Goal: Task Accomplishment & Management: Use online tool/utility

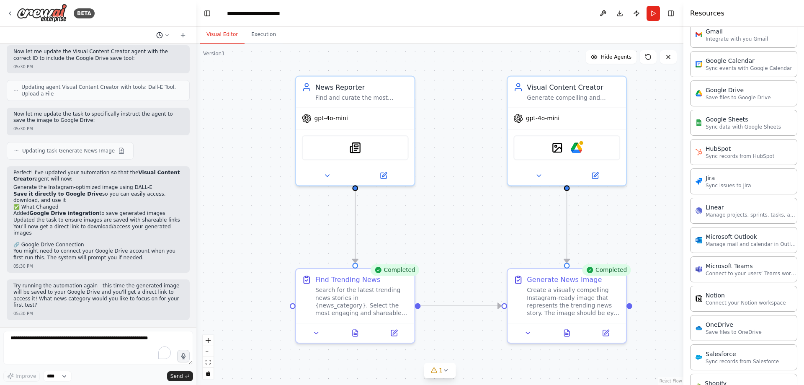
click at [163, 32] on button at bounding box center [163, 35] width 20 height 10
click at [183, 36] on div at bounding box center [98, 192] width 196 height 385
click at [183, 36] on icon at bounding box center [183, 35] width 0 height 4
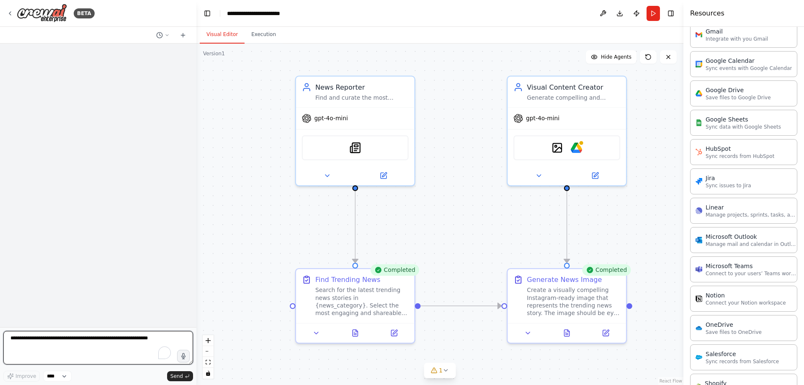
click at [70, 340] on textarea "To enrich screen reader interactions, please activate Accessibility in Grammarl…" at bounding box center [98, 348] width 190 height 34
click at [386, 109] on div "gpt-4o-mini" at bounding box center [355, 116] width 119 height 21
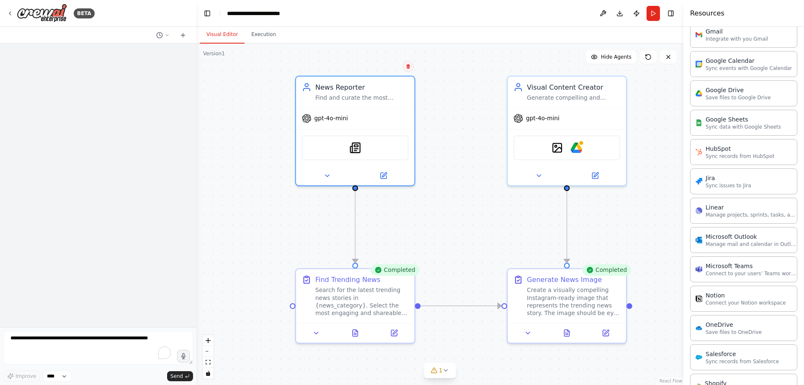
click at [405, 67] on button at bounding box center [408, 66] width 11 height 11
click at [380, 67] on button "Confirm" at bounding box center [385, 66] width 30 height 10
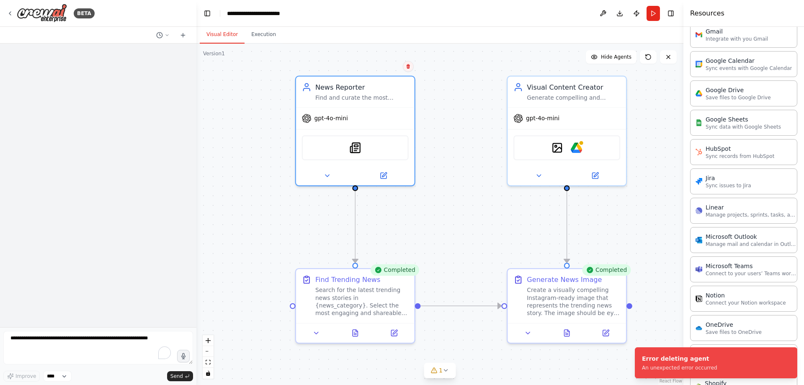
click at [408, 67] on icon at bounding box center [408, 66] width 3 height 5
click at [388, 68] on button "Confirm" at bounding box center [385, 66] width 30 height 10
click at [406, 68] on icon at bounding box center [408, 66] width 5 height 5
click at [262, 71] on div ".deletable-edge-delete-btn { width: 20px; height: 20px; border: 0px solid #ffff…" at bounding box center [439, 214] width 487 height 341
click at [676, 55] on button at bounding box center [668, 56] width 17 height 13
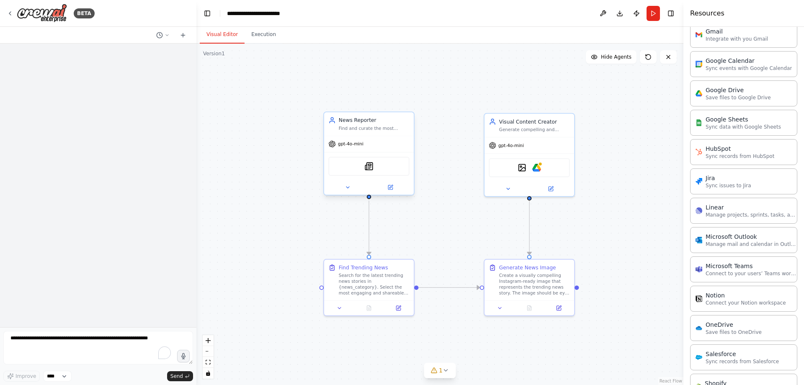
click at [391, 130] on div "Find and curate the most engaging and trending news stories from {news_category…" at bounding box center [374, 128] width 71 height 6
click at [408, 103] on icon at bounding box center [407, 103] width 5 height 5
click at [384, 105] on button "Confirm" at bounding box center [384, 104] width 30 height 10
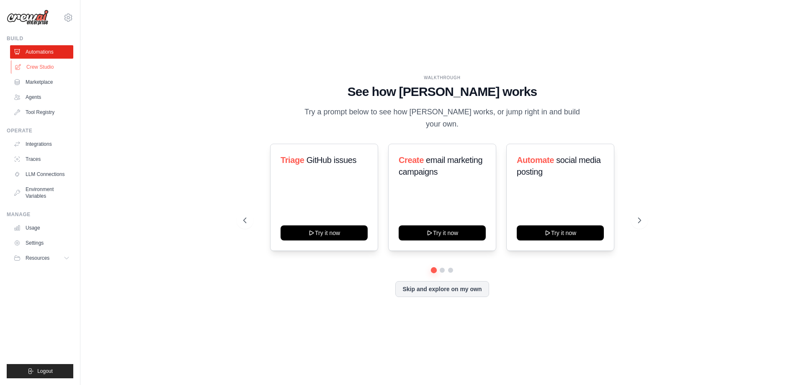
click at [43, 65] on link "Crew Studio" at bounding box center [42, 66] width 63 height 13
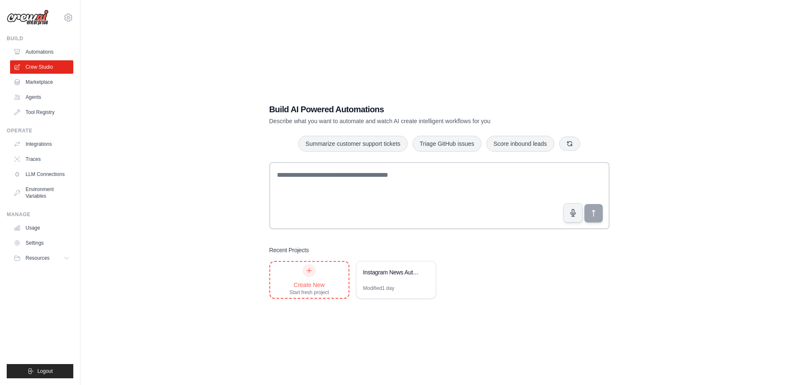
click at [304, 273] on div at bounding box center [308, 270] width 13 height 13
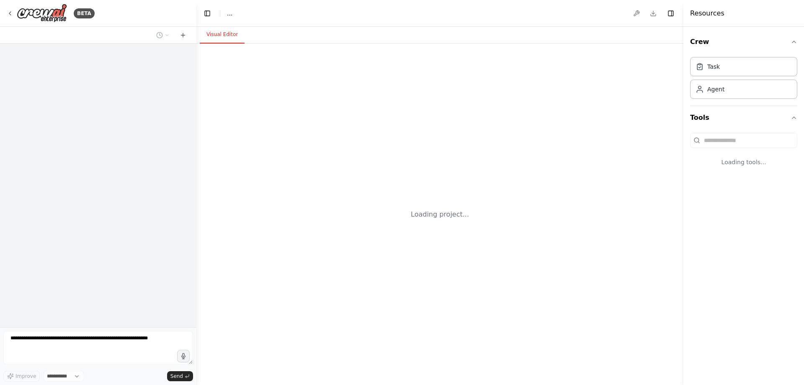
select select "****"
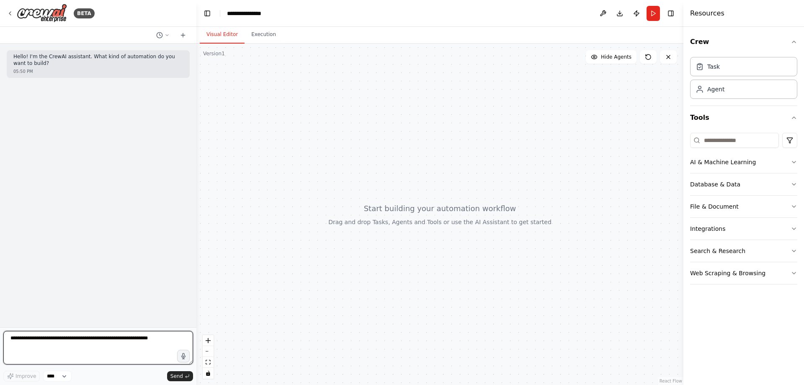
click at [79, 338] on textarea at bounding box center [98, 348] width 190 height 34
type textarea "**********"
click at [151, 349] on textarea "**********" at bounding box center [98, 348] width 190 height 34
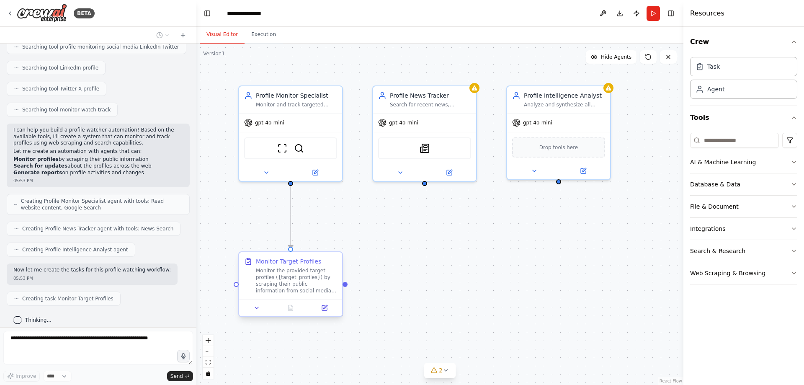
scroll to position [241, 0]
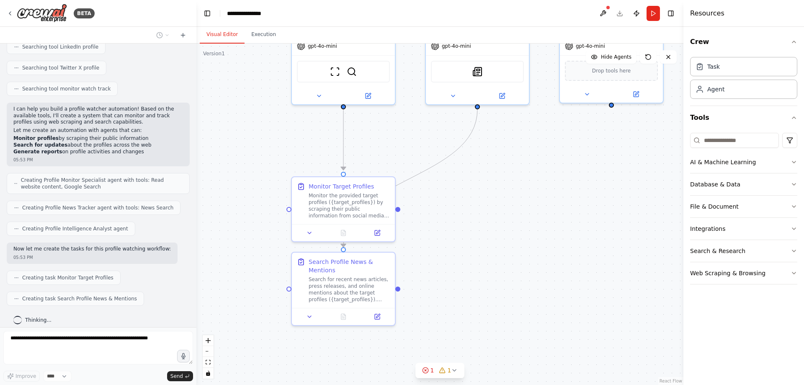
drag, startPoint x: 396, startPoint y: 322, endPoint x: 455, endPoint y: 228, distance: 110.5
click at [455, 228] on div ".deletable-edge-delete-btn { width: 20px; height: 20px; border: 0px solid #ffff…" at bounding box center [439, 214] width 487 height 341
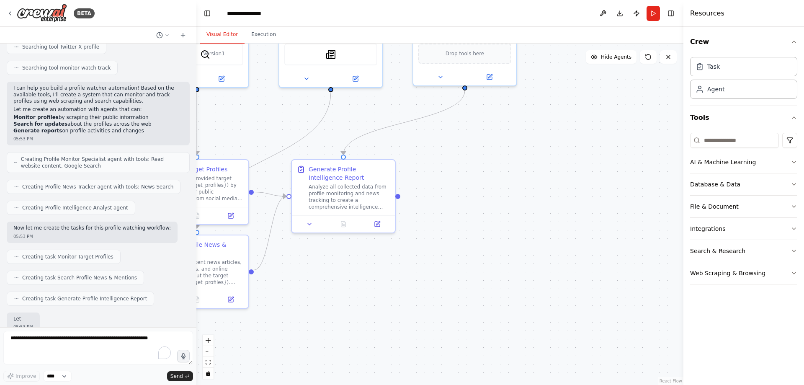
scroll to position [311, 0]
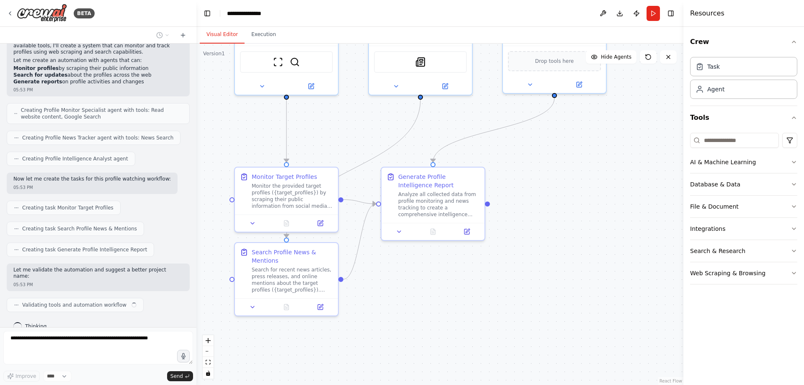
drag, startPoint x: 513, startPoint y: 269, endPoint x: 450, endPoint y: 277, distance: 64.2
click at [450, 277] on div ".deletable-edge-delete-btn { width: 20px; height: 20px; border: 0px solid #ffff…" at bounding box center [439, 214] width 487 height 341
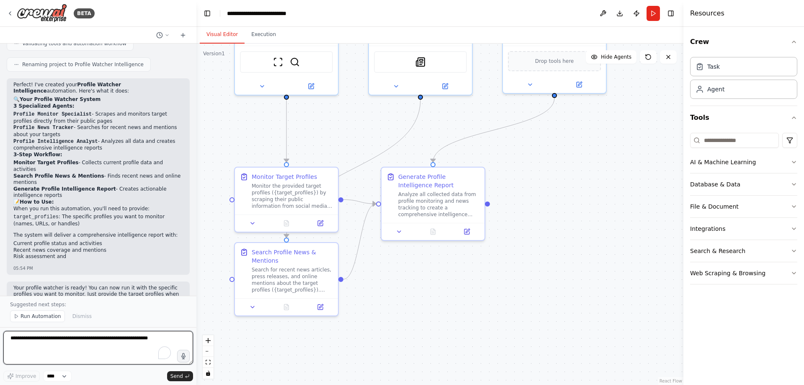
scroll to position [585, 0]
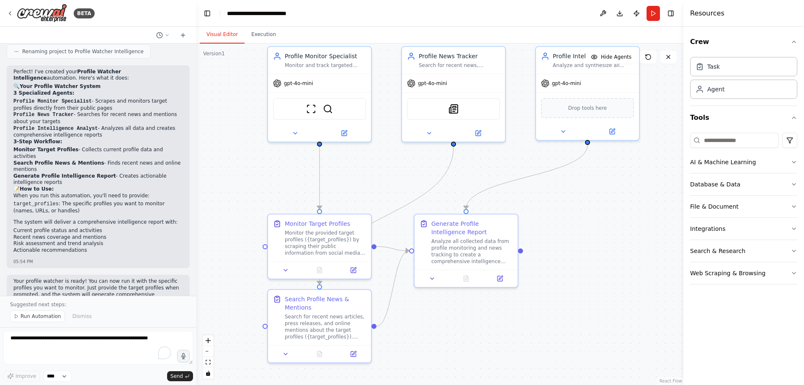
drag, startPoint x: 558, startPoint y: 146, endPoint x: 592, endPoint y: 193, distance: 57.4
click at [592, 193] on div ".deletable-edge-delete-btn { width: 20px; height: 20px; border: 0px solid #ffff…" at bounding box center [439, 214] width 487 height 341
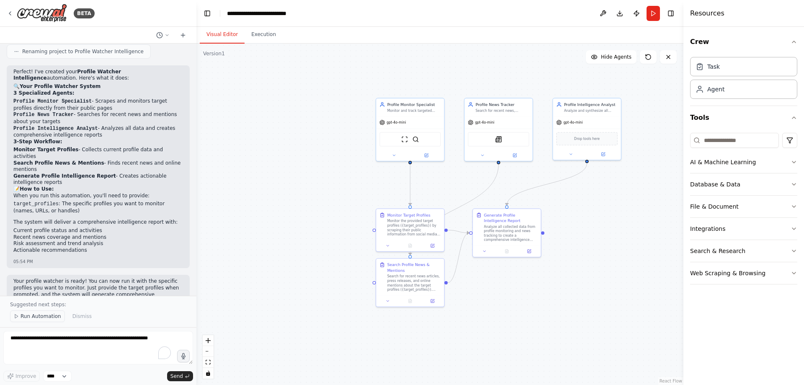
click at [35, 319] on span "Run Automation" at bounding box center [41, 316] width 41 height 7
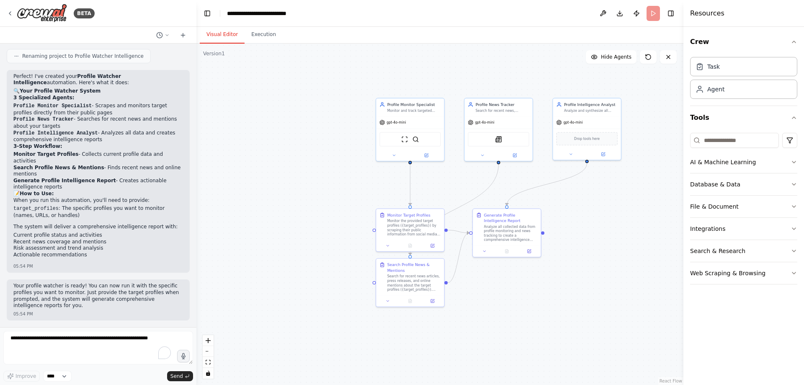
scroll to position [554, 0]
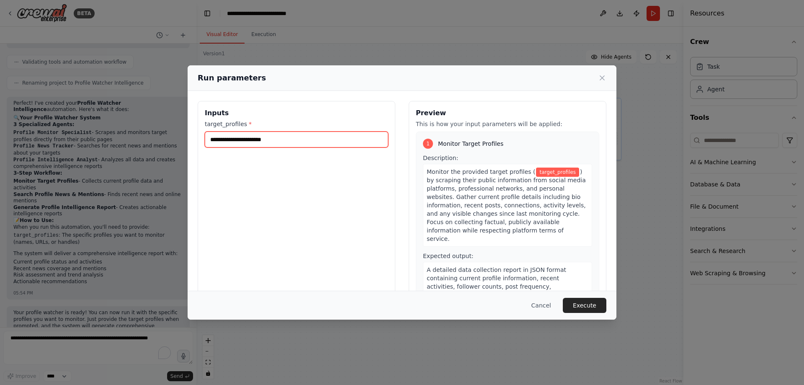
click at [275, 142] on input "target_profiles *" at bounding box center [297, 140] width 184 height 16
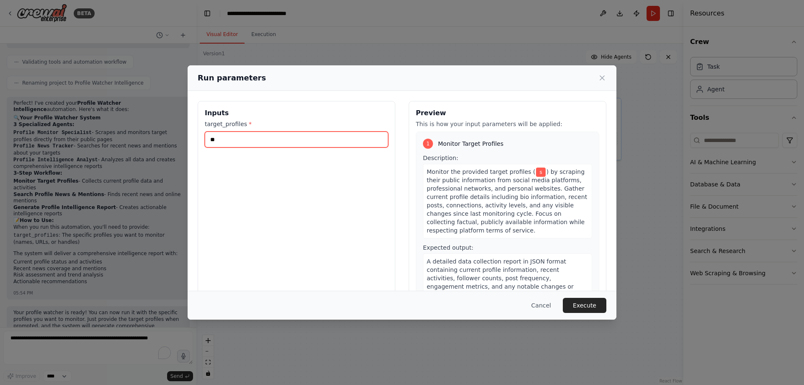
type input "*"
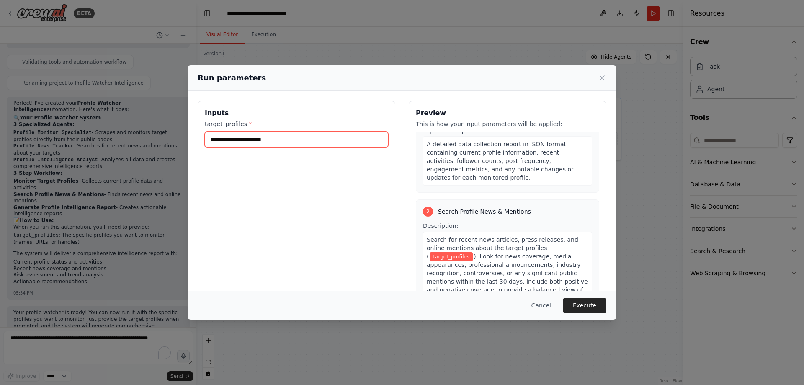
scroll to position [168, 0]
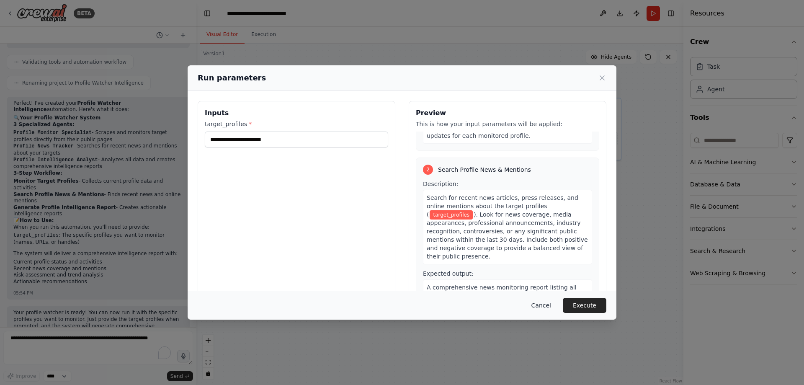
click at [540, 303] on button "Cancel" at bounding box center [541, 305] width 33 height 15
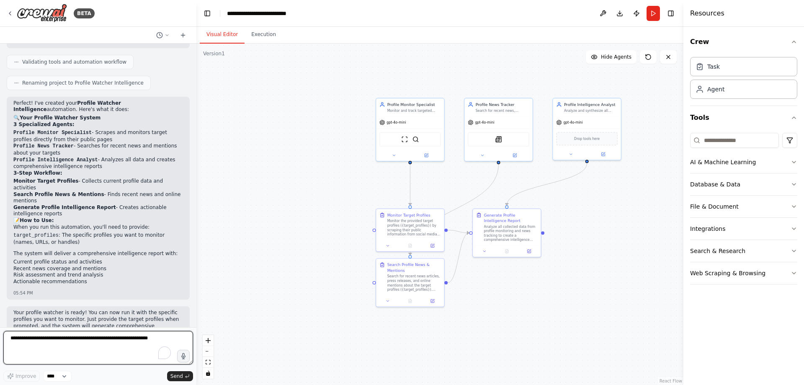
click at [32, 334] on textarea "To enrich screen reader interactions, please activate Accessibility in Grammarl…" at bounding box center [98, 348] width 190 height 34
type textarea "**********"
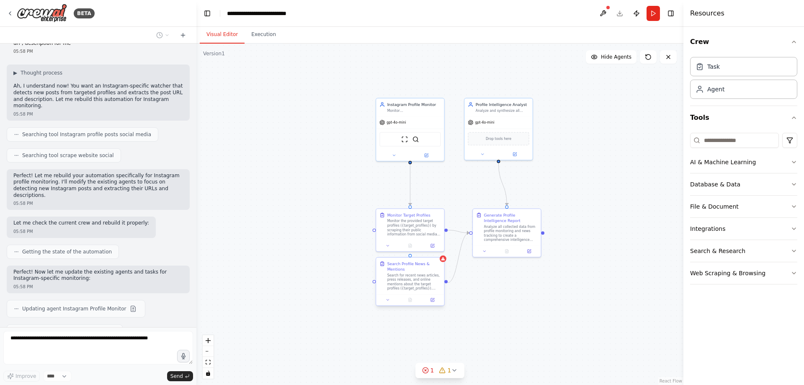
scroll to position [905, 0]
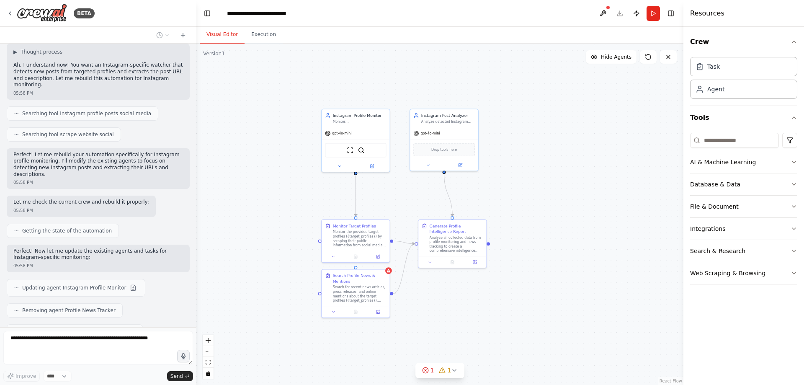
drag, startPoint x: 590, startPoint y: 250, endPoint x: 535, endPoint y: 261, distance: 56.0
click at [535, 261] on div ".deletable-edge-delete-btn { width: 20px; height: 20px; border: 0px solid #ffff…" at bounding box center [439, 214] width 487 height 341
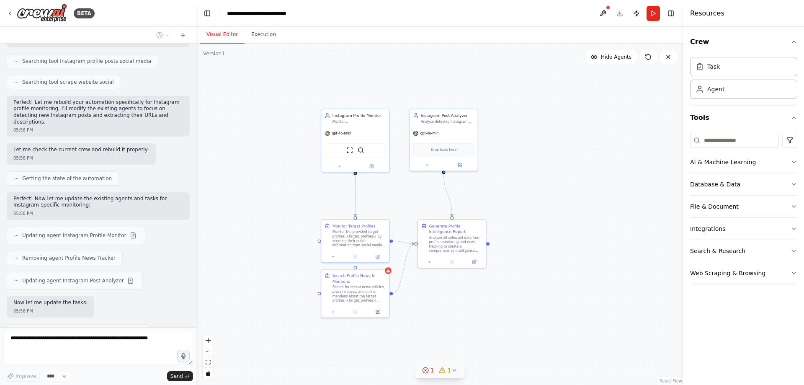
scroll to position [982, 0]
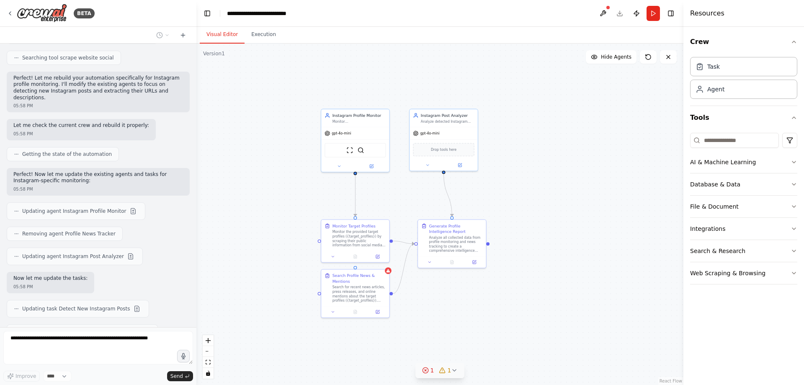
click at [454, 372] on icon at bounding box center [454, 370] width 7 height 7
click at [540, 279] on div ".deletable-edge-delete-btn { width: 20px; height: 20px; border: 0px solid #ffff…" at bounding box center [439, 214] width 487 height 341
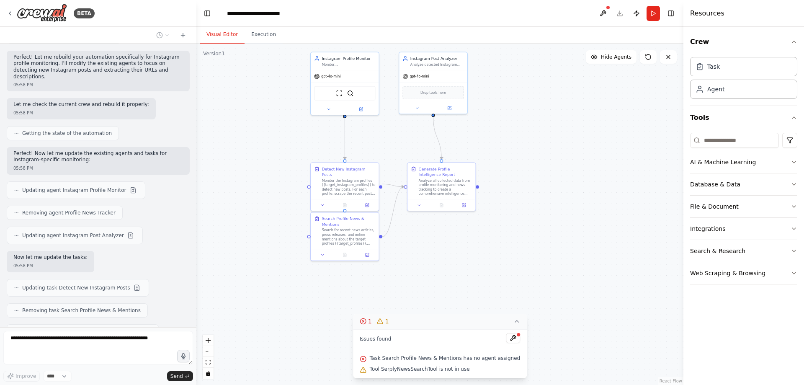
scroll to position [1027, 0]
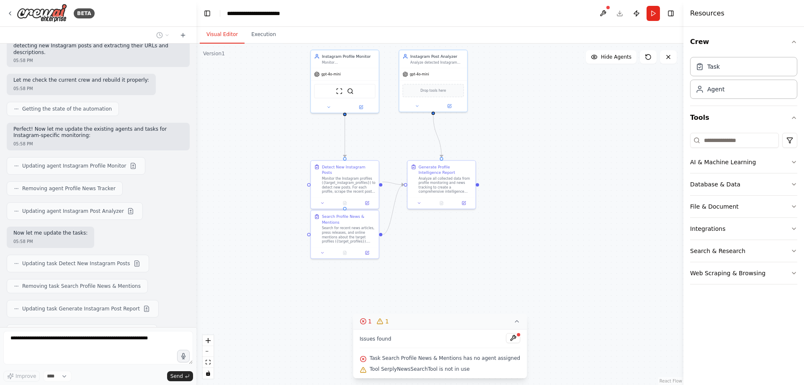
drag, startPoint x: 551, startPoint y: 245, endPoint x: 540, endPoint y: 187, distance: 59.2
click at [540, 187] on div ".deletable-edge-delete-btn { width: 20px; height: 20px; border: 0px solid #ffff…" at bounding box center [439, 214] width 487 height 341
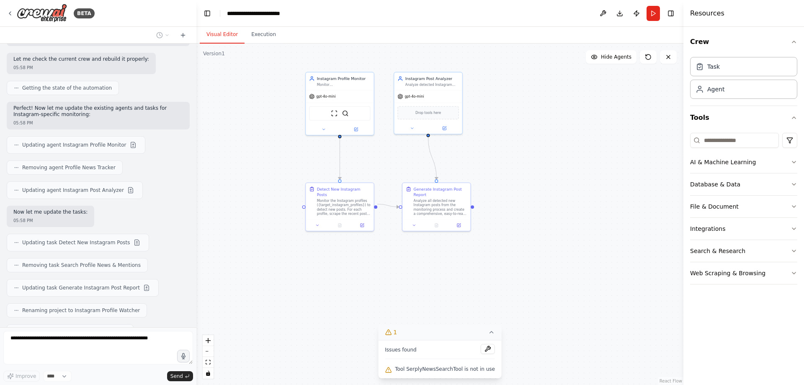
scroll to position [1097, 0]
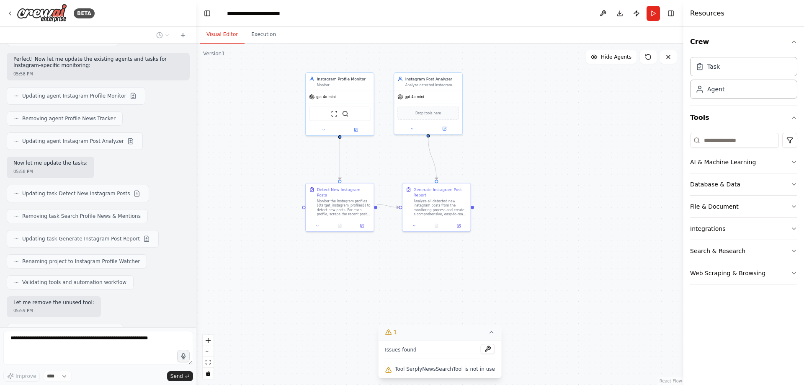
drag, startPoint x: 535, startPoint y: 137, endPoint x: 530, endPoint y: 160, distance: 23.2
click at [530, 160] on div ".deletable-edge-delete-btn { width: 20px; height: 20px; border: 0px solid #ffff…" at bounding box center [439, 214] width 487 height 341
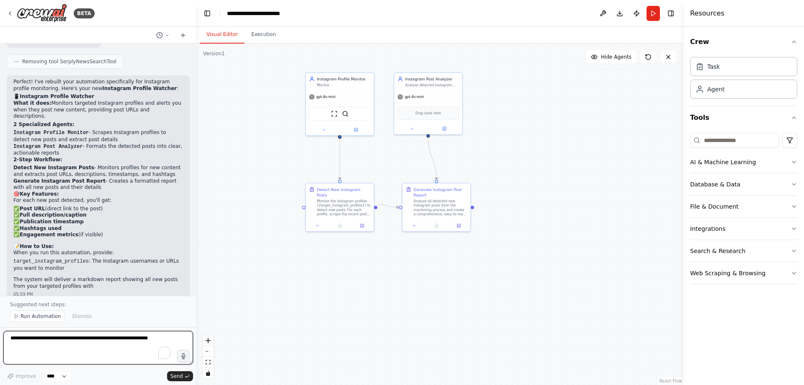
scroll to position [1373, 0]
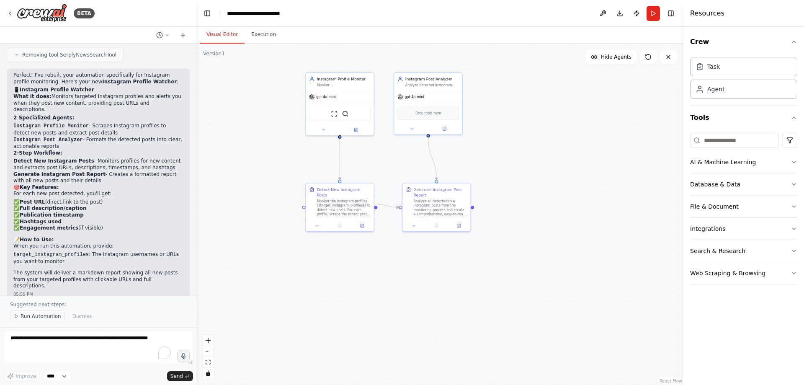
click at [36, 319] on span "Run Automation" at bounding box center [41, 316] width 41 height 7
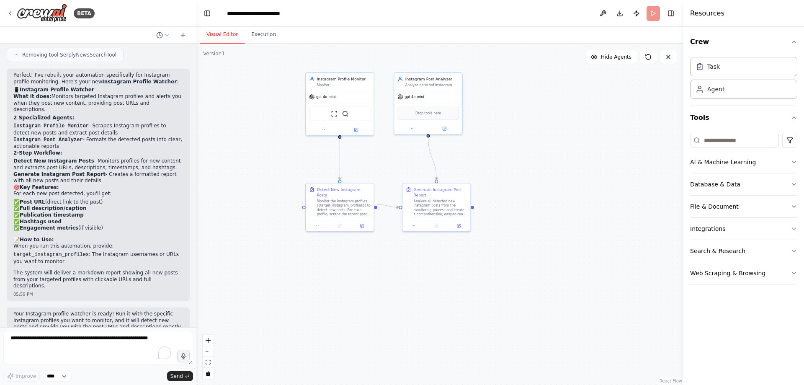
scroll to position [1342, 0]
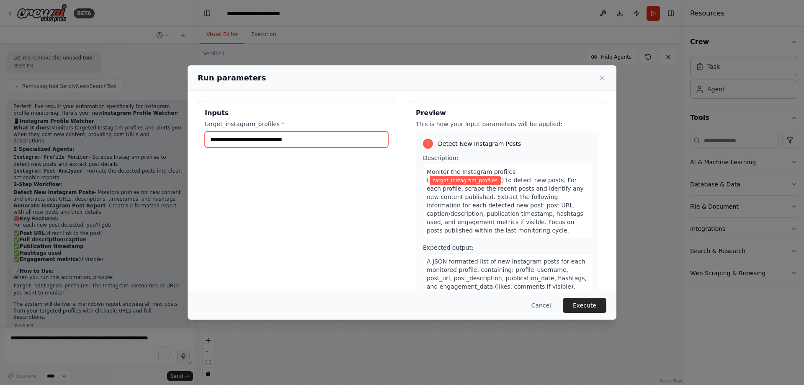
click at [290, 140] on input "target_instagram_profiles *" at bounding box center [297, 140] width 184 height 16
drag, startPoint x: 299, startPoint y: 138, endPoint x: 200, endPoint y: 138, distance: 99.3
click at [200, 138] on div "Inputs target_instagram_profiles *" at bounding box center [297, 200] width 198 height 199
paste input "**********"
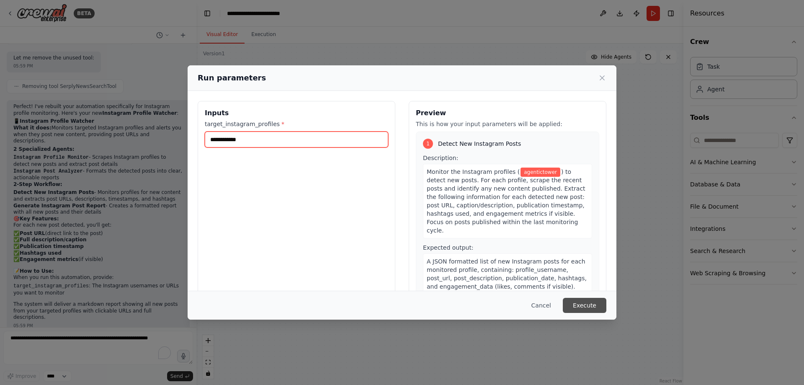
type input "**********"
click at [589, 308] on button "Execute" at bounding box center [585, 305] width 44 height 15
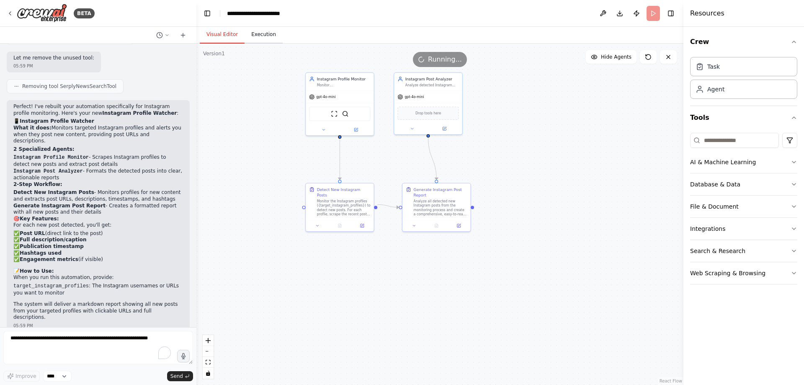
click at [251, 36] on button "Execution" at bounding box center [264, 35] width 38 height 18
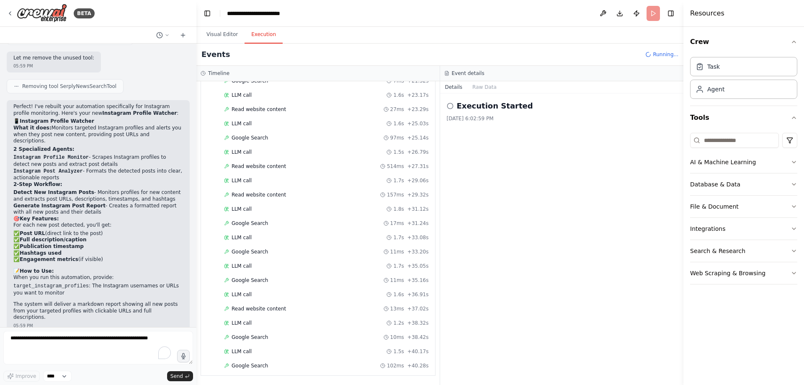
scroll to position [294, 0]
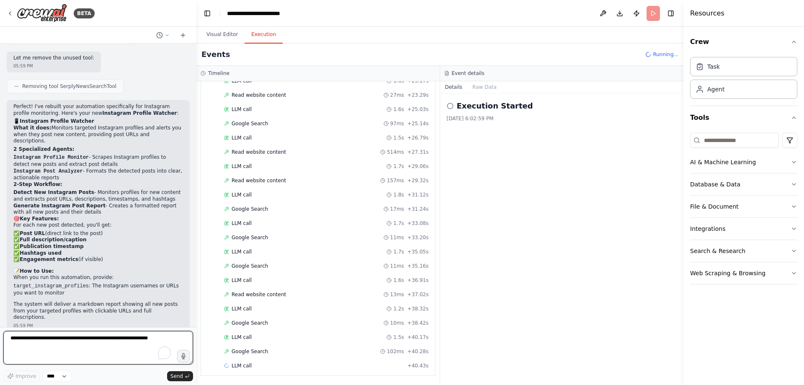
click at [65, 339] on textarea "To enrich screen reader interactions, please activate Accessibility in Grammarl…" at bounding box center [98, 348] width 190 height 34
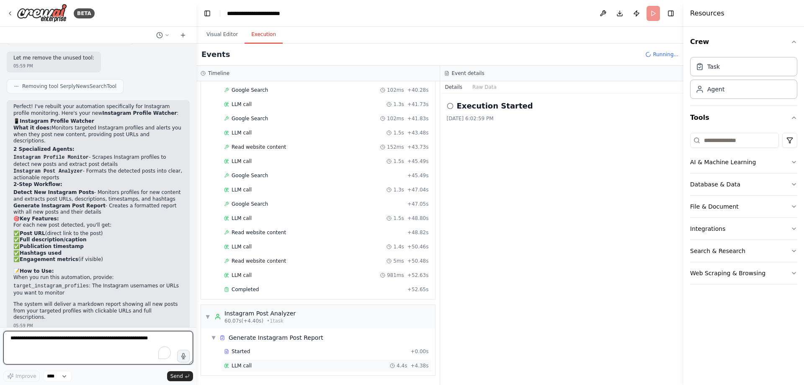
scroll to position [1373, 0]
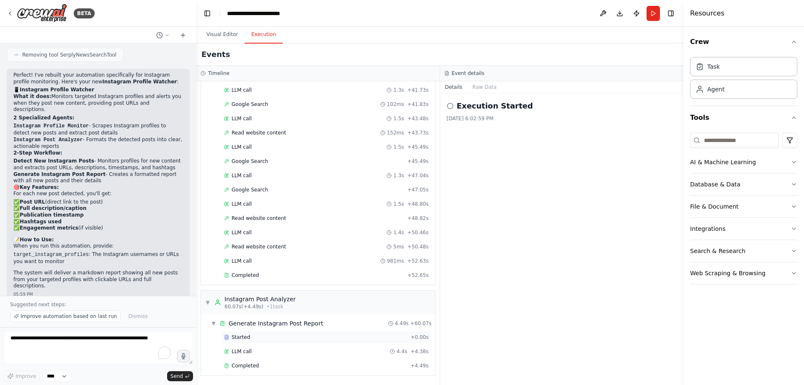
click at [243, 337] on span "Started" at bounding box center [241, 337] width 18 height 7
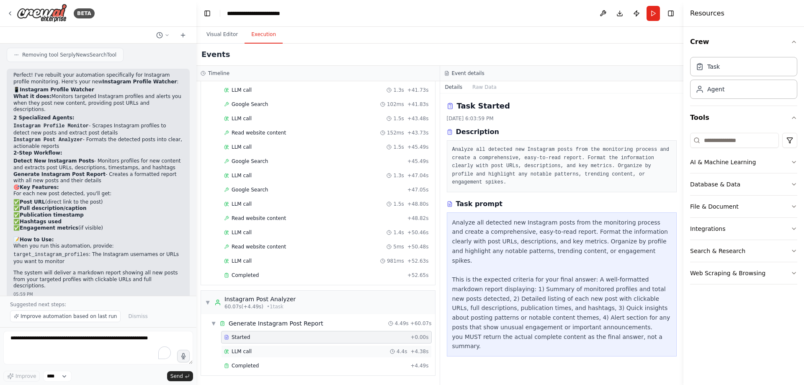
click at [242, 354] on span "LLM call" at bounding box center [242, 351] width 20 height 7
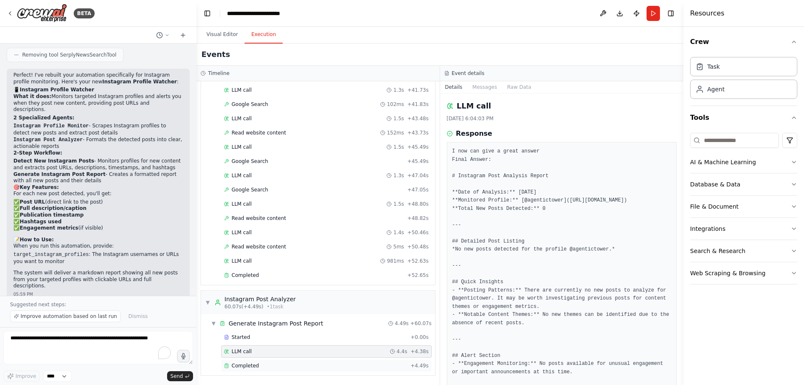
click at [248, 362] on div "Completed + 4.49s" at bounding box center [326, 365] width 211 height 13
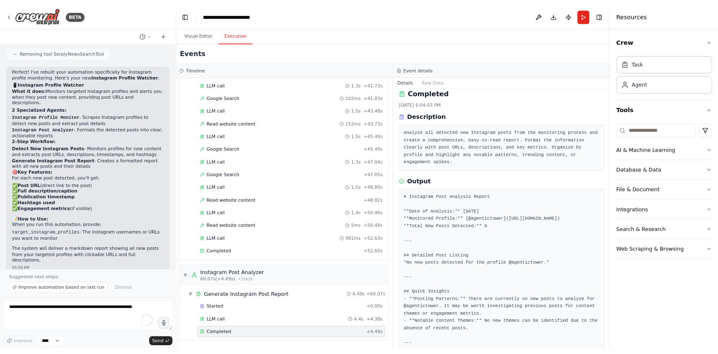
scroll to position [0, 0]
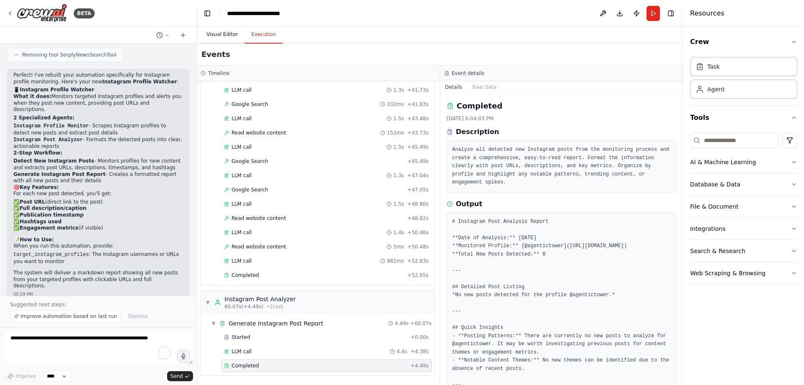
click at [230, 33] on button "Visual Editor" at bounding box center [222, 35] width 45 height 18
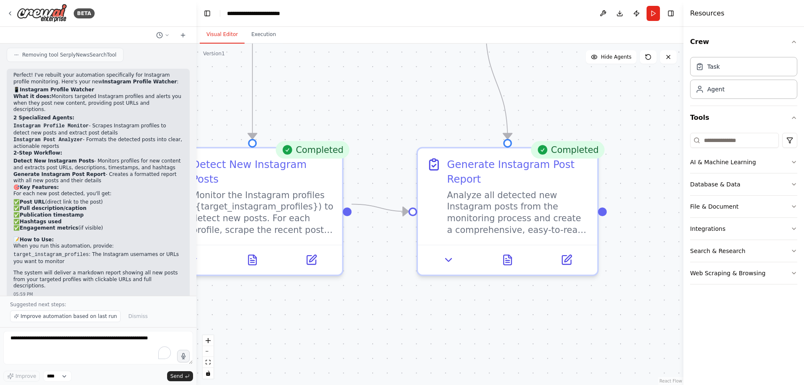
drag, startPoint x: 379, startPoint y: 200, endPoint x: 382, endPoint y: 229, distance: 28.7
click at [382, 229] on div ".deletable-edge-delete-btn { width: 20px; height: 20px; border: 0px solid #ffff…" at bounding box center [439, 214] width 487 height 341
click at [448, 257] on icon at bounding box center [449, 257] width 6 height 3
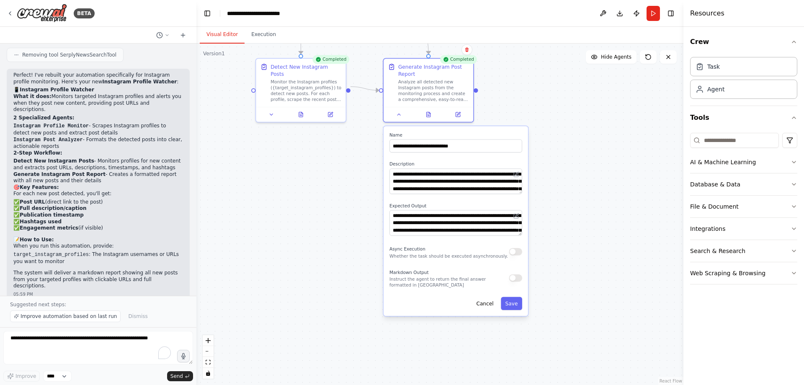
drag, startPoint x: 578, startPoint y: 156, endPoint x: 568, endPoint y: 133, distance: 25.0
click at [568, 133] on div ".deletable-edge-delete-btn { width: 20px; height: 20px; border: 0px solid #ffff…" at bounding box center [439, 214] width 487 height 341
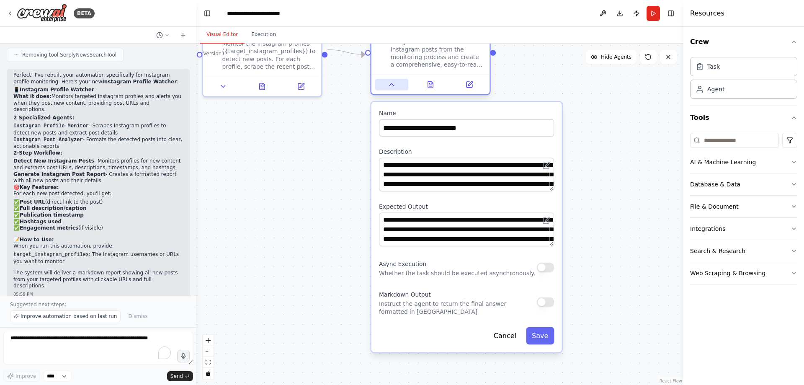
click at [387, 86] on button at bounding box center [391, 85] width 33 height 12
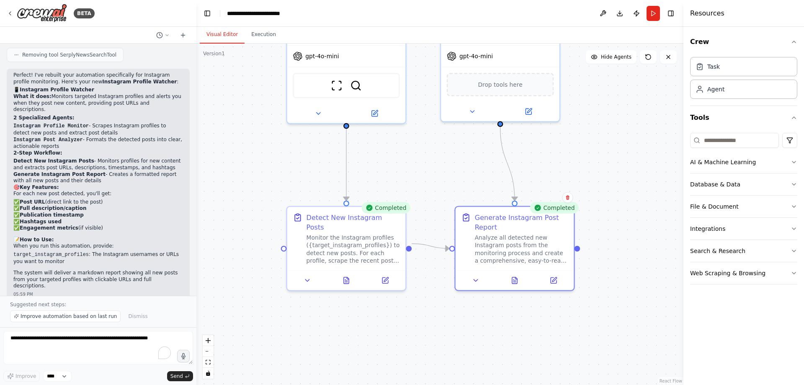
drag, startPoint x: 344, startPoint y: 129, endPoint x: 429, endPoint y: 323, distance: 212.2
click at [429, 323] on div ".deletable-edge-delete-btn { width: 20px; height: 20px; border: 0px solid #ffff…" at bounding box center [439, 214] width 487 height 341
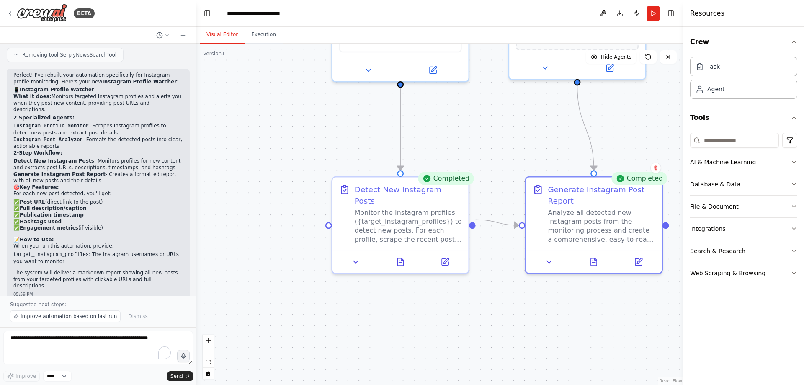
drag, startPoint x: 439, startPoint y: 142, endPoint x: 445, endPoint y: 129, distance: 14.3
click at [445, 129] on div ".deletable-edge-delete-btn { width: 20px; height: 20px; border: 0px solid #ffff…" at bounding box center [439, 214] width 487 height 341
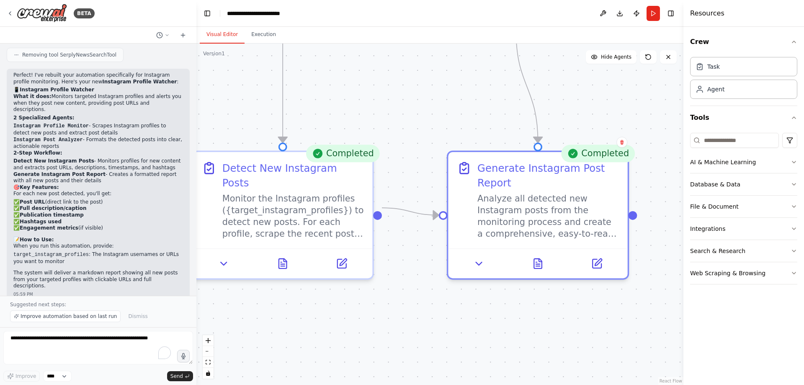
drag, startPoint x: 522, startPoint y: 132, endPoint x: 399, endPoint y: 122, distance: 123.6
click at [387, 111] on div ".deletable-edge-delete-btn { width: 20px; height: 20px; border: 0px solid #ffff…" at bounding box center [439, 214] width 487 height 341
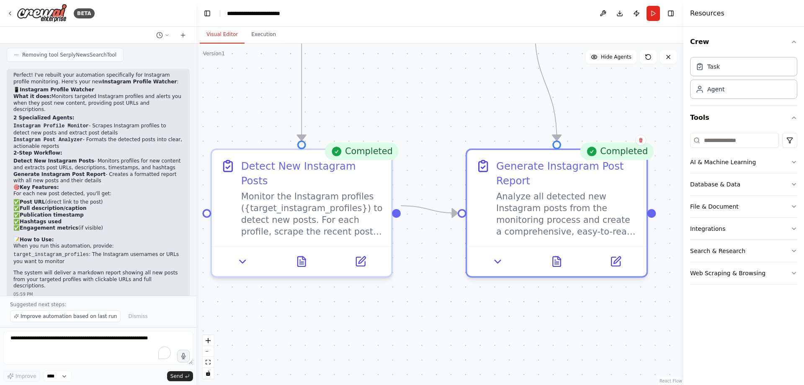
drag, startPoint x: 354, startPoint y: 118, endPoint x: 517, endPoint y: 114, distance: 163.0
click at [517, 114] on div ".deletable-edge-delete-btn { width: 20px; height: 20px; border: 0px solid #ffff…" at bounding box center [439, 214] width 487 height 341
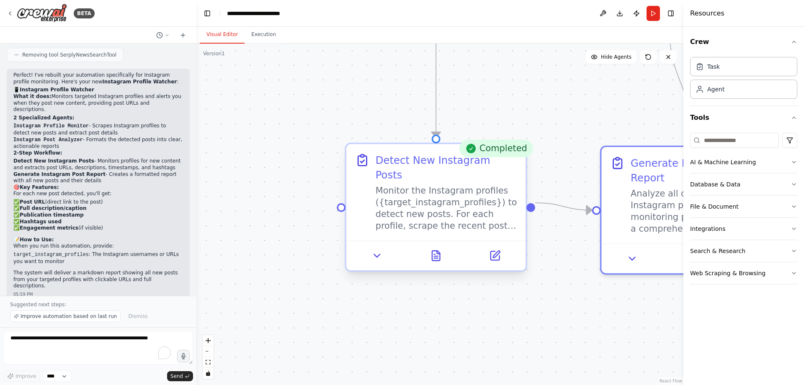
click at [418, 191] on div "Monitor the Instagram profiles ({target_instagram_profiles}) to detect new post…" at bounding box center [447, 208] width 142 height 47
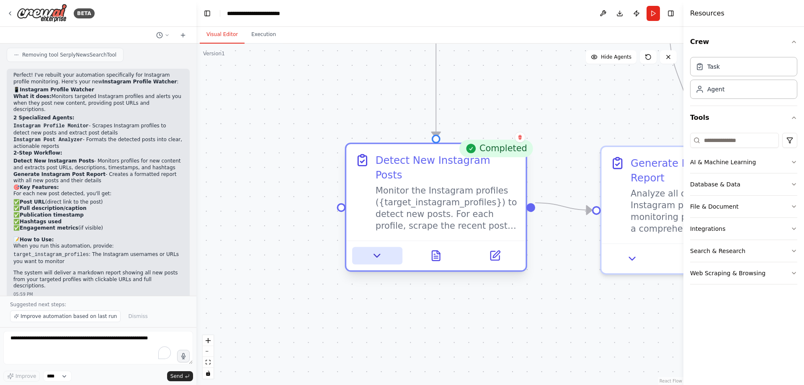
click at [380, 250] on icon at bounding box center [378, 256] width 12 height 12
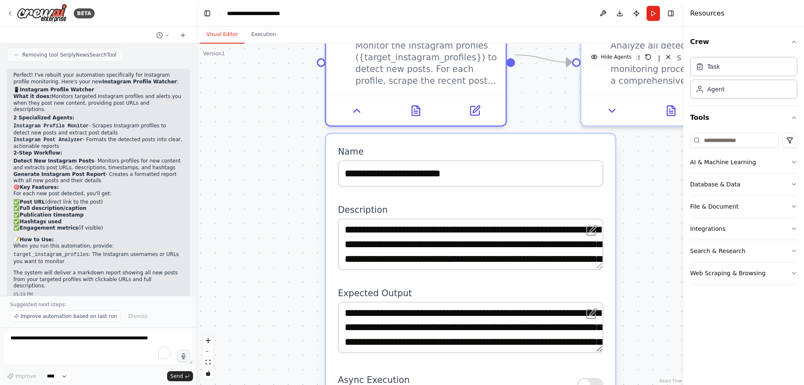
drag, startPoint x: 323, startPoint y: 305, endPoint x: 298, endPoint y: 142, distance: 164.4
click at [298, 142] on div ".deletable-edge-delete-btn { width: 20px; height: 20px; border: 0px solid #ffff…" at bounding box center [439, 214] width 487 height 341
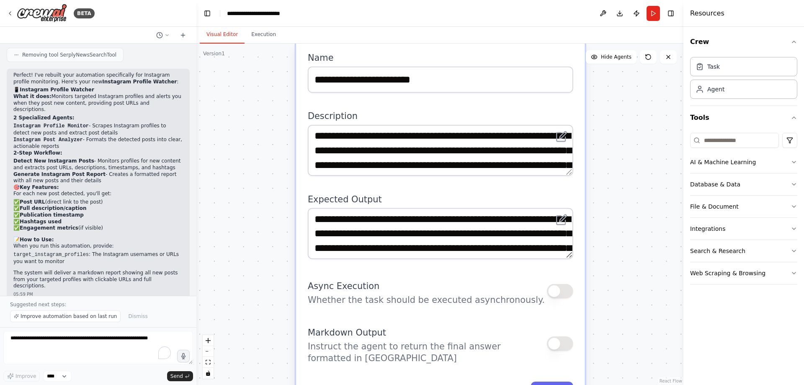
drag, startPoint x: 287, startPoint y: 284, endPoint x: 261, endPoint y: 205, distance: 82.9
click at [261, 205] on div ".deletable-edge-delete-btn { width: 20px; height: 20px; border: 0px solid #ffff…" at bounding box center [439, 214] width 487 height 341
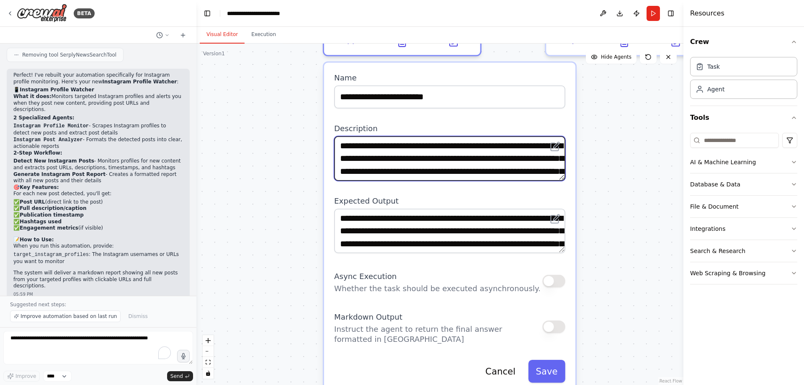
click at [418, 147] on textarea "**********" at bounding box center [449, 158] width 231 height 44
click at [564, 166] on textarea "**********" at bounding box center [449, 158] width 231 height 44
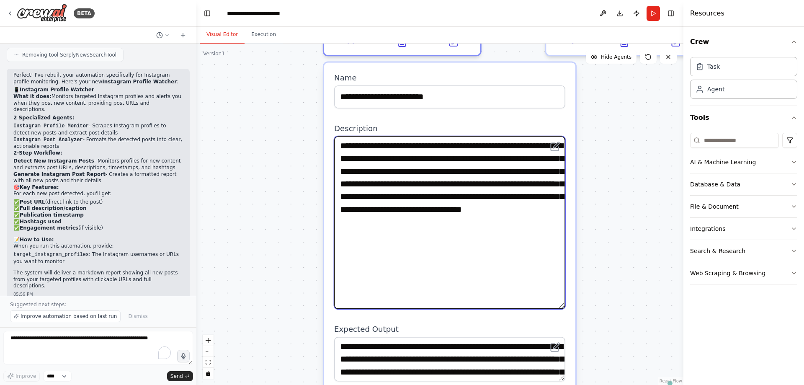
drag, startPoint x: 564, startPoint y: 166, endPoint x: 557, endPoint y: 295, distance: 128.4
click at [557, 295] on textarea "**********" at bounding box center [449, 222] width 231 height 173
drag, startPoint x: 513, startPoint y: 229, endPoint x: 457, endPoint y: 149, distance: 97.9
click at [457, 149] on textarea "**********" at bounding box center [449, 222] width 231 height 173
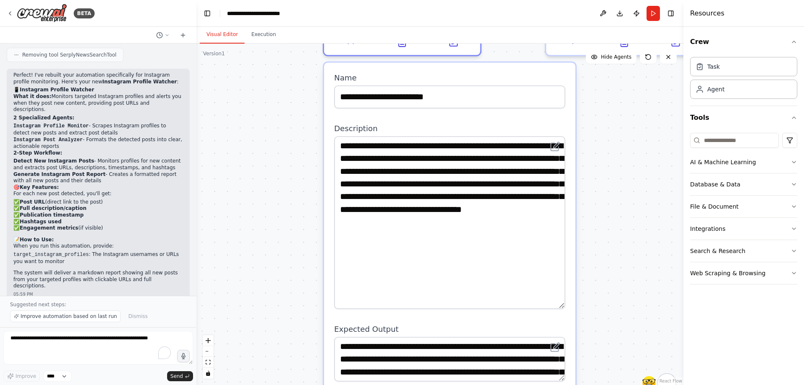
click at [280, 176] on div ".deletable-edge-delete-btn { width: 20px; height: 20px; border: 0px solid #ffff…" at bounding box center [439, 214] width 487 height 341
click at [595, 132] on div ".deletable-edge-delete-btn { width: 20px; height: 20px; border: 0px solid #ffff…" at bounding box center [439, 214] width 487 height 341
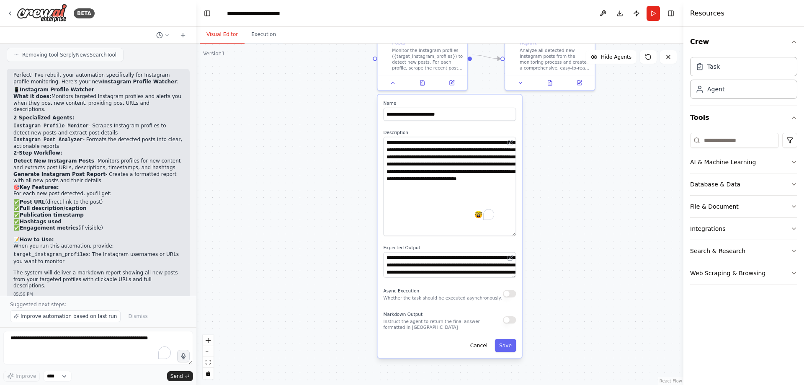
drag, startPoint x: 502, startPoint y: 214, endPoint x: 563, endPoint y: 196, distance: 63.1
click at [563, 220] on div ".deletable-edge-delete-btn { width: 20px; height: 20px; border: 0px solid #ffff…" at bounding box center [439, 214] width 487 height 341
click at [481, 344] on button "Cancel" at bounding box center [477, 346] width 26 height 13
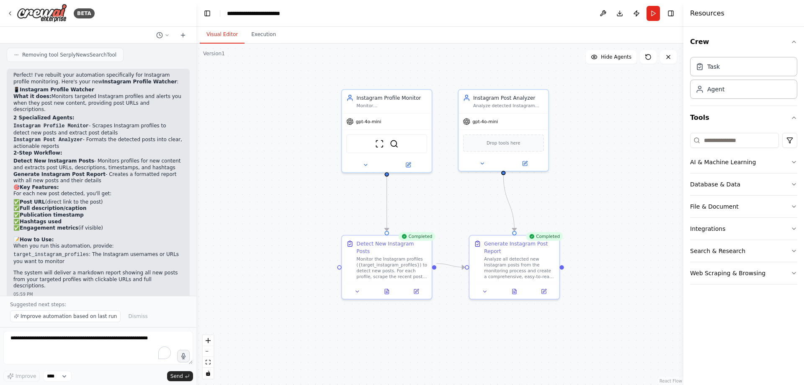
drag, startPoint x: 465, startPoint y: 130, endPoint x: 432, endPoint y: 337, distance: 210.1
click at [432, 337] on div ".deletable-edge-delete-btn { width: 20px; height: 20px; border: 0px solid #ffff…" at bounding box center [439, 214] width 487 height 341
click at [55, 342] on textarea "To enrich screen reader interactions, please activate Accessibility in Grammarl…" at bounding box center [98, 348] width 190 height 34
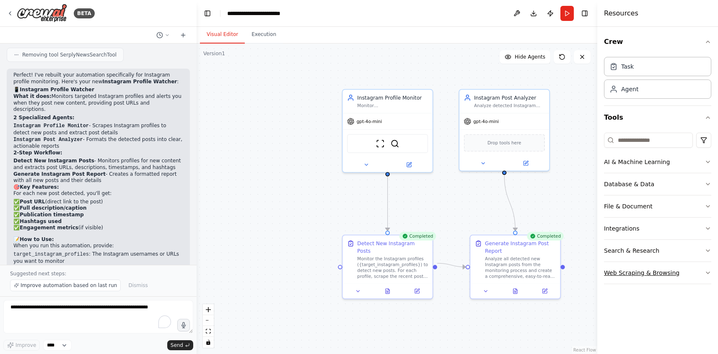
click at [677, 275] on button "Web Scraping & Browsing" at bounding box center [657, 273] width 107 height 22
